Goal: Information Seeking & Learning: Learn about a topic

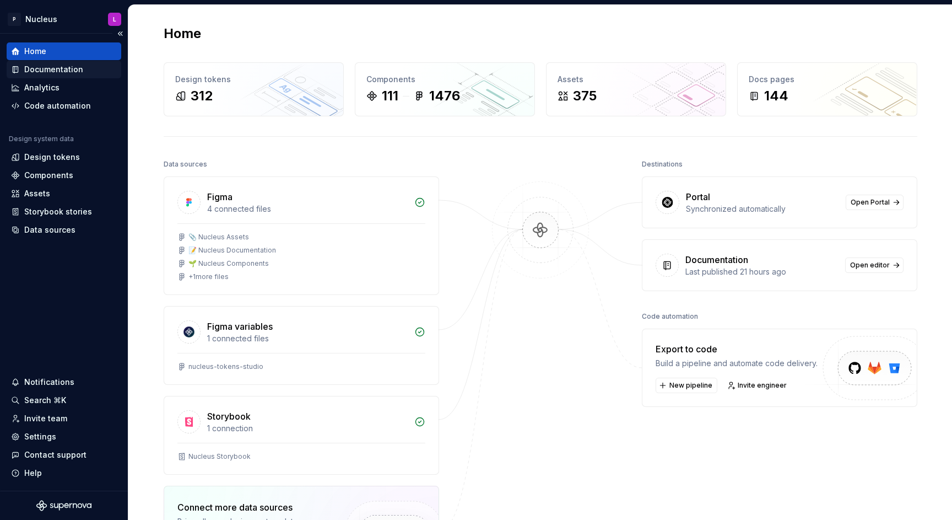
click at [66, 71] on div "Documentation" at bounding box center [53, 69] width 59 height 11
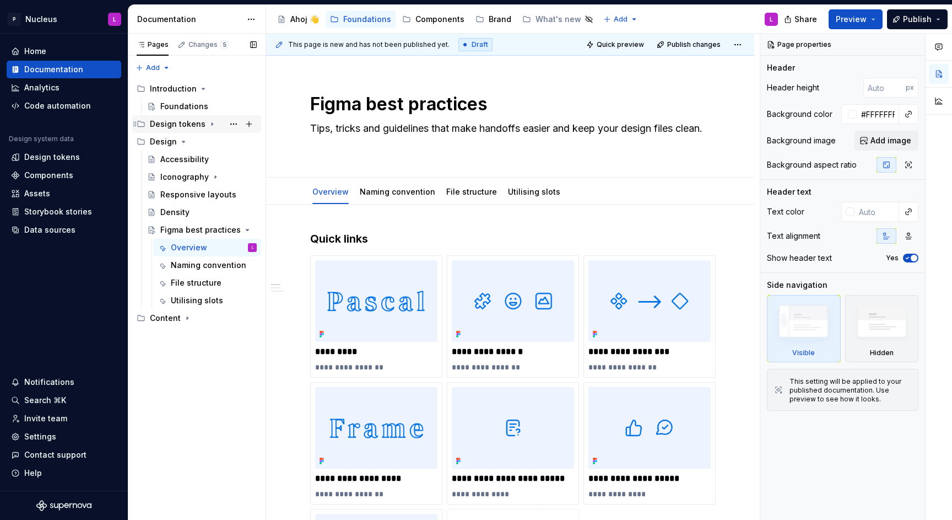
click at [212, 123] on icon "Page tree" at bounding box center [212, 124] width 1 height 3
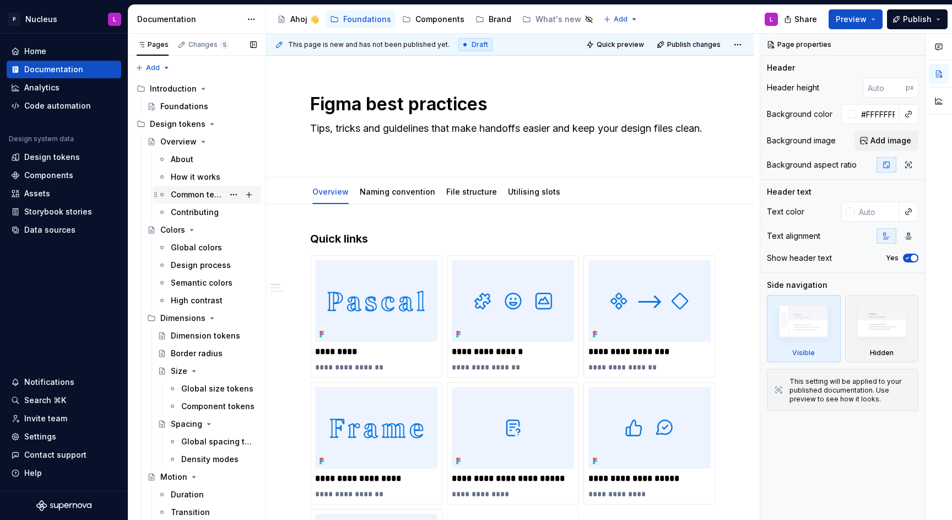
click at [179, 201] on div "Common terminology" at bounding box center [214, 194] width 86 height 15
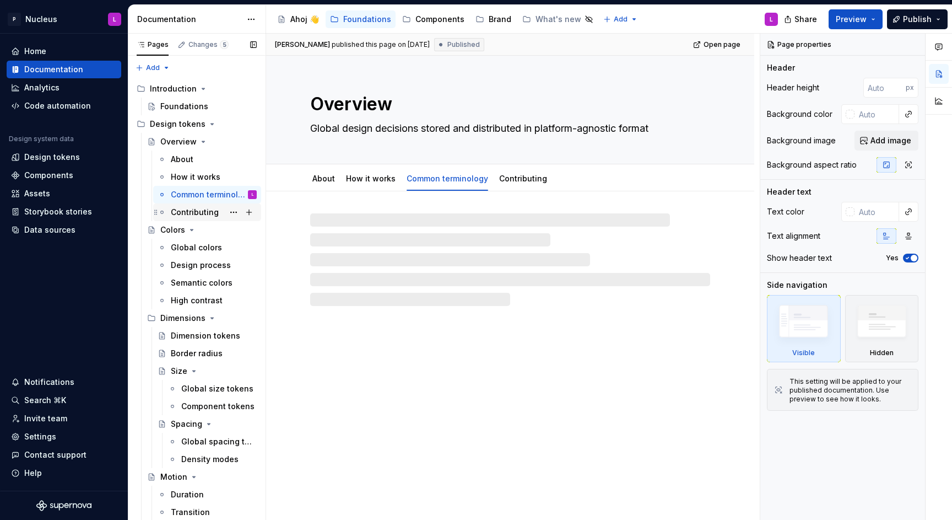
click at [181, 205] on div "Contributing" at bounding box center [214, 211] width 86 height 15
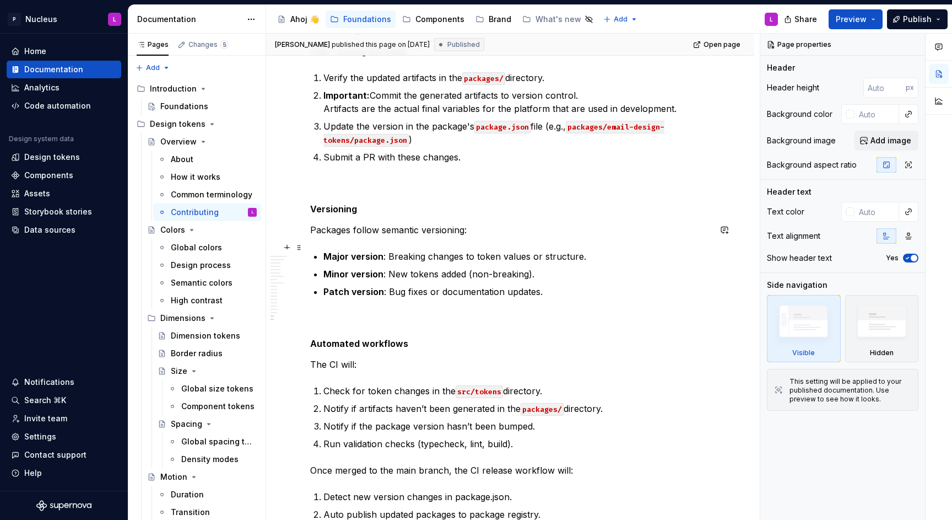
scroll to position [3261, 0]
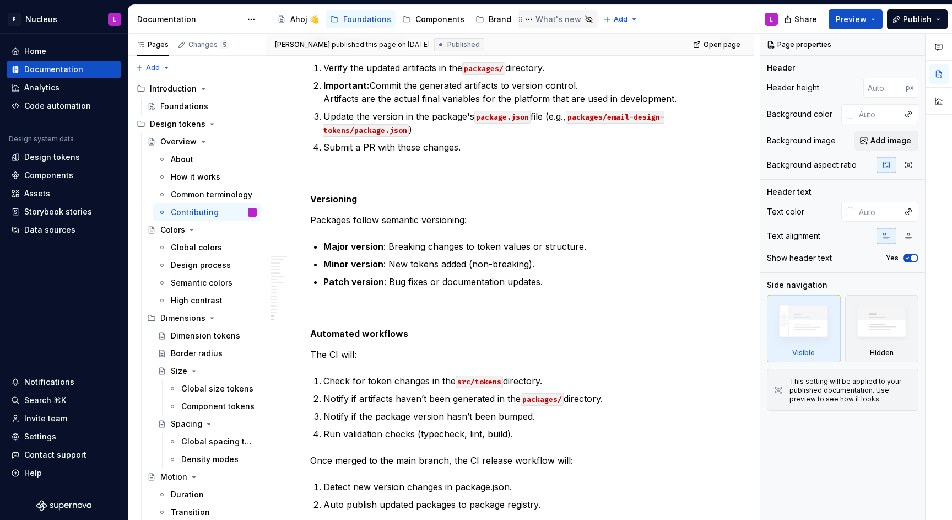
type textarea "*"
